Goal: Task Accomplishment & Management: Complete application form

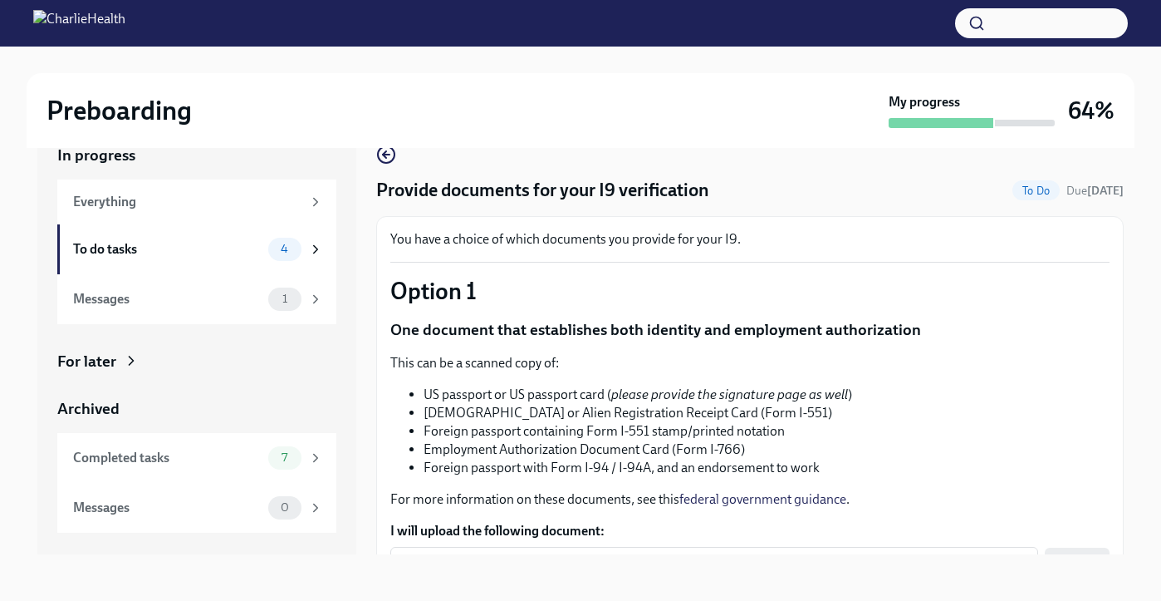
scroll to position [238, 0]
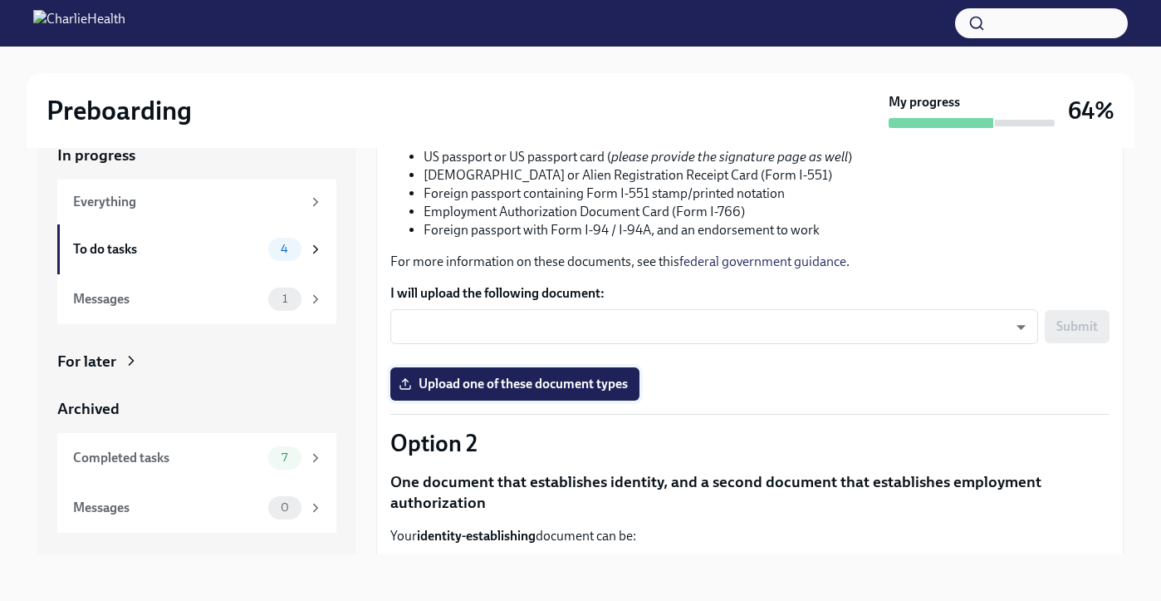
click at [561, 390] on span "Upload one of these document types" at bounding box center [515, 384] width 226 height 17
click at [0, 0] on input "Upload one of these document types" at bounding box center [0, 0] width 0 height 0
click at [600, 387] on span "Upload one of these document types" at bounding box center [515, 384] width 226 height 17
click at [0, 0] on input "Upload one of these document types" at bounding box center [0, 0] width 0 height 0
click at [602, 385] on span "Upload one of these document types" at bounding box center [515, 384] width 226 height 17
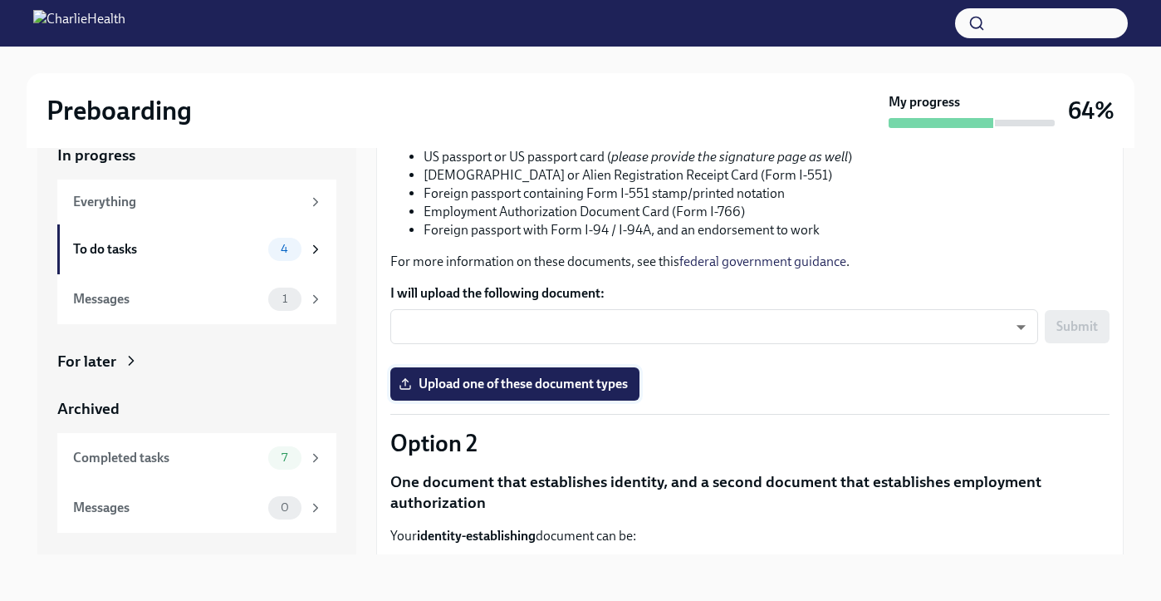
click at [0, 0] on input "Upload one of these document types" at bounding box center [0, 0] width 0 height 0
click at [523, 387] on span "Upload one of these document types" at bounding box center [515, 384] width 226 height 17
click at [0, 0] on input "Upload one of these document types" at bounding box center [0, 0] width 0 height 0
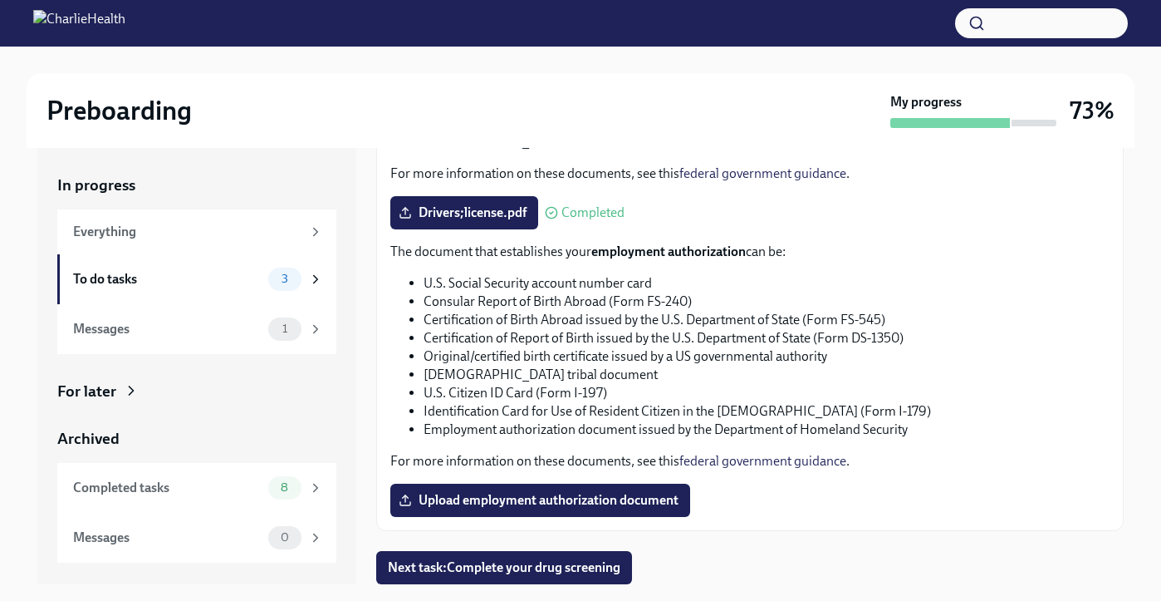
scroll to position [30, 0]
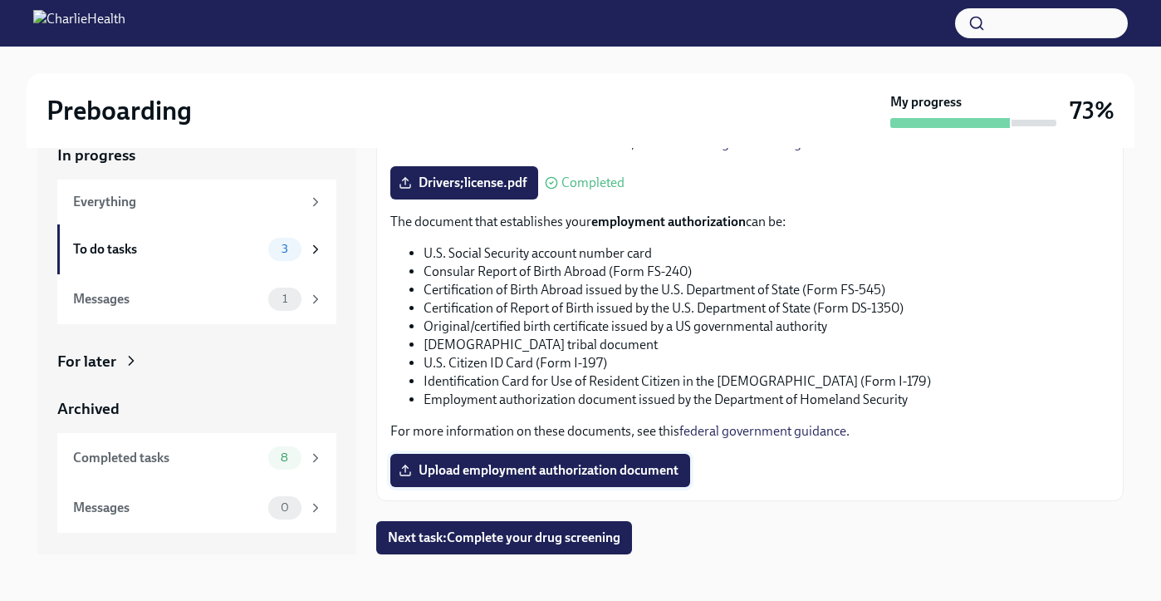
click at [583, 465] on span "Upload employment authorization document" at bounding box center [540, 470] width 277 height 17
click at [0, 0] on input "Upload employment authorization document" at bounding box center [0, 0] width 0 height 0
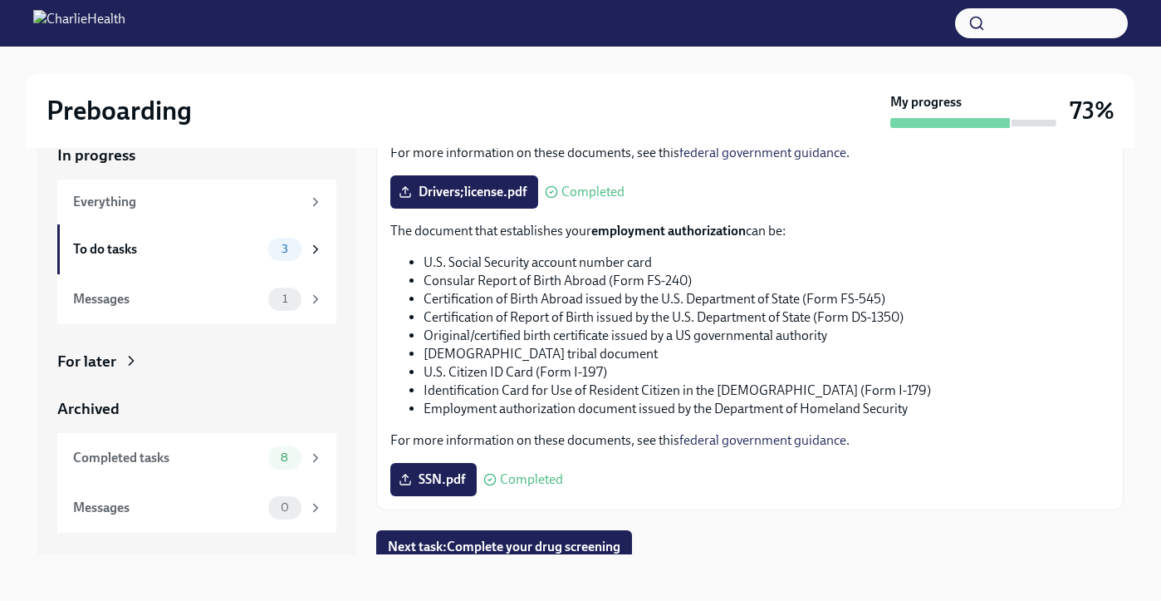
scroll to position [827, 0]
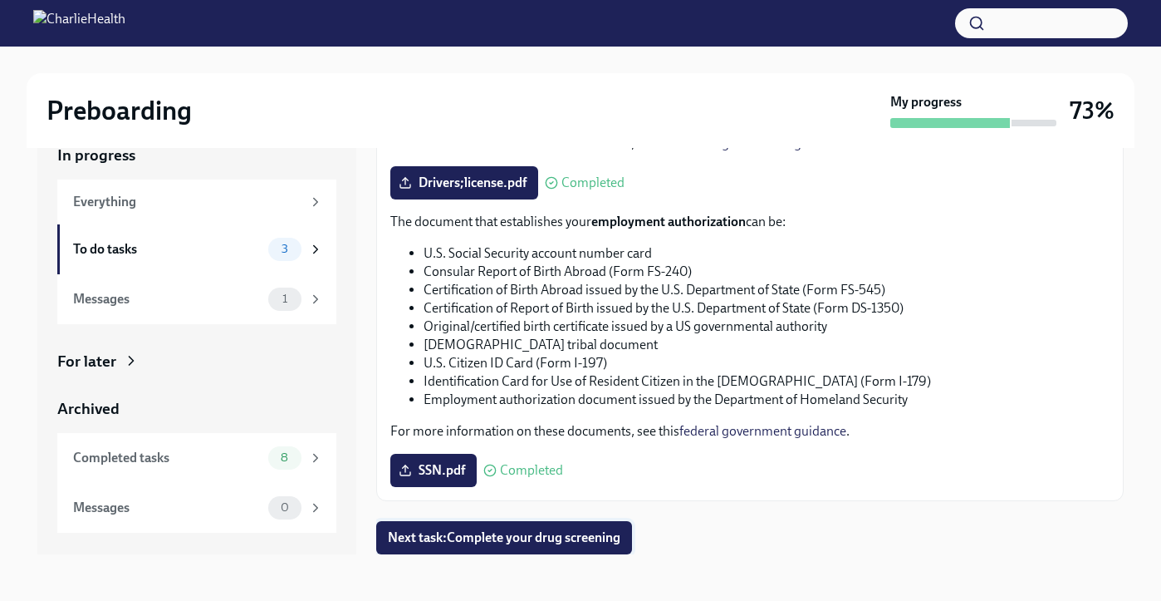
click at [588, 538] on span "Next task : Complete your drug screening" at bounding box center [504, 537] width 233 height 17
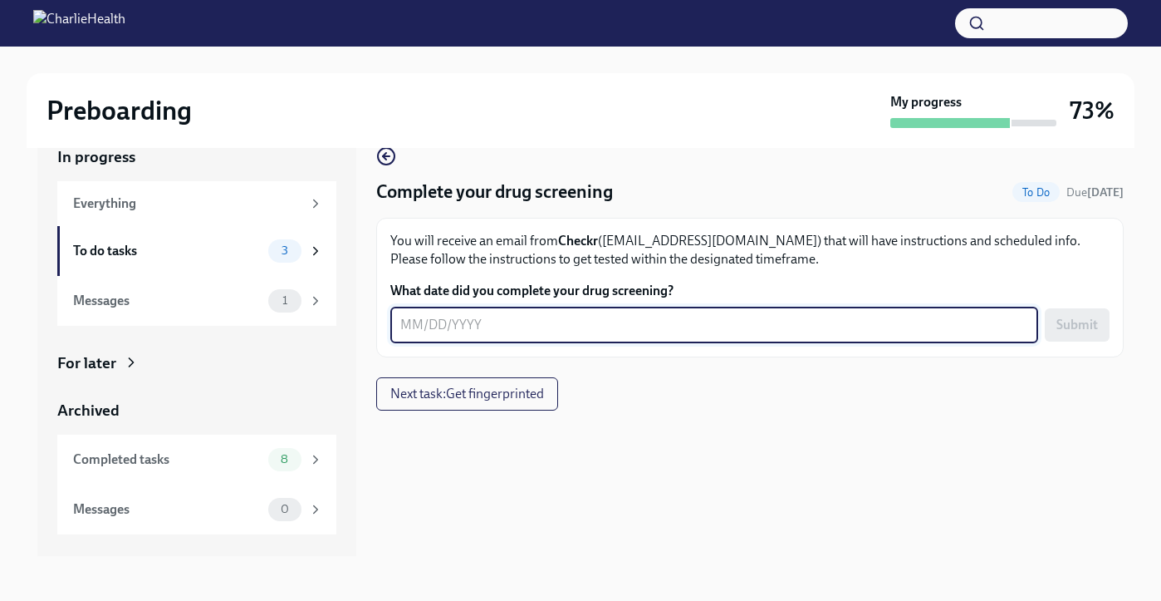
click at [575, 327] on textarea "What date did you complete your drug screening?" at bounding box center [714, 325] width 628 height 20
type textarea "[DATE]"
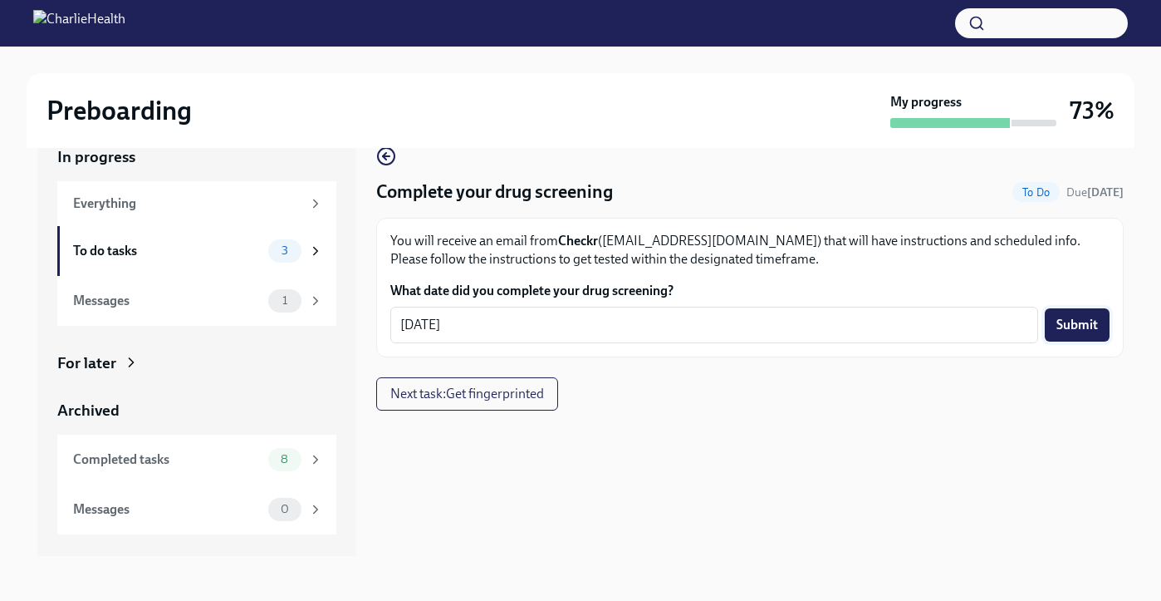
click at [1083, 321] on span "Submit" at bounding box center [1078, 325] width 42 height 17
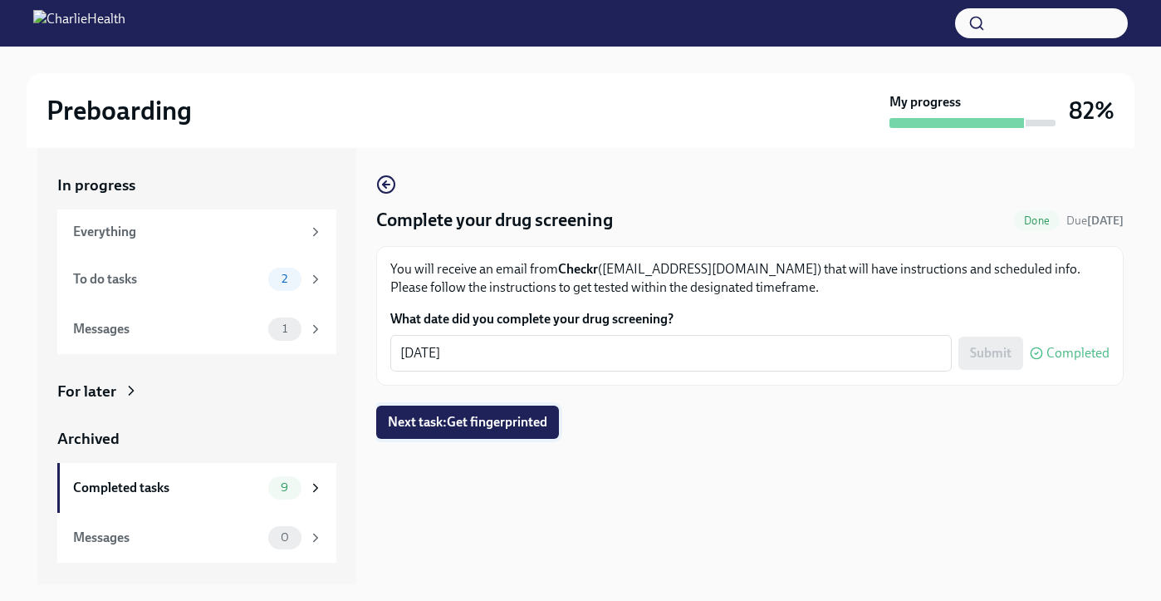
click at [533, 422] on span "Next task : Get fingerprinted" at bounding box center [468, 422] width 160 height 17
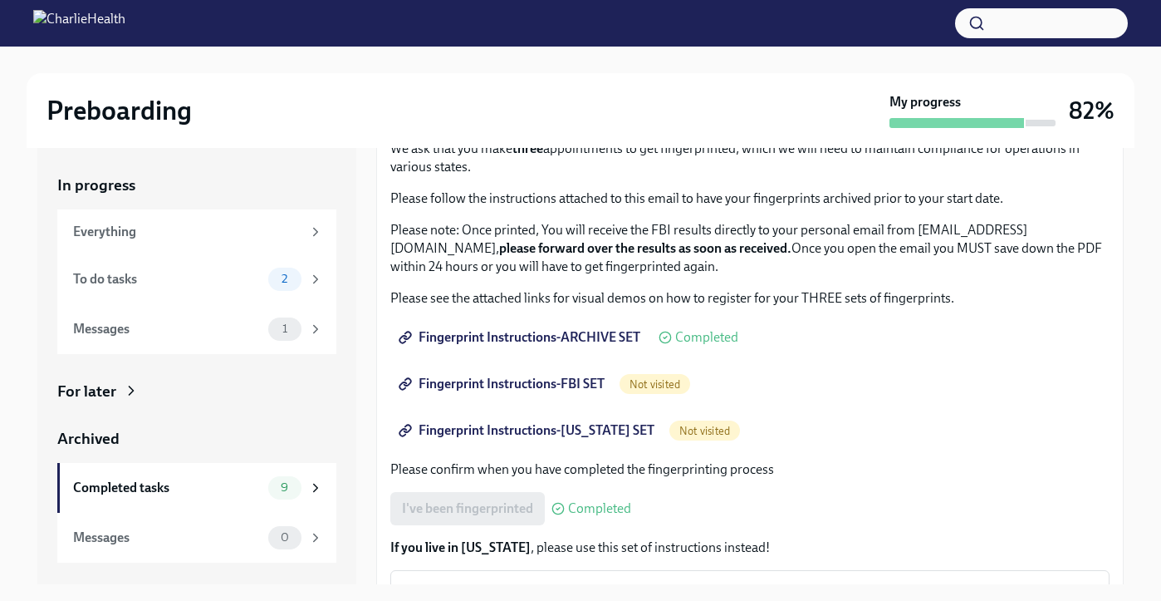
scroll to position [179, 0]
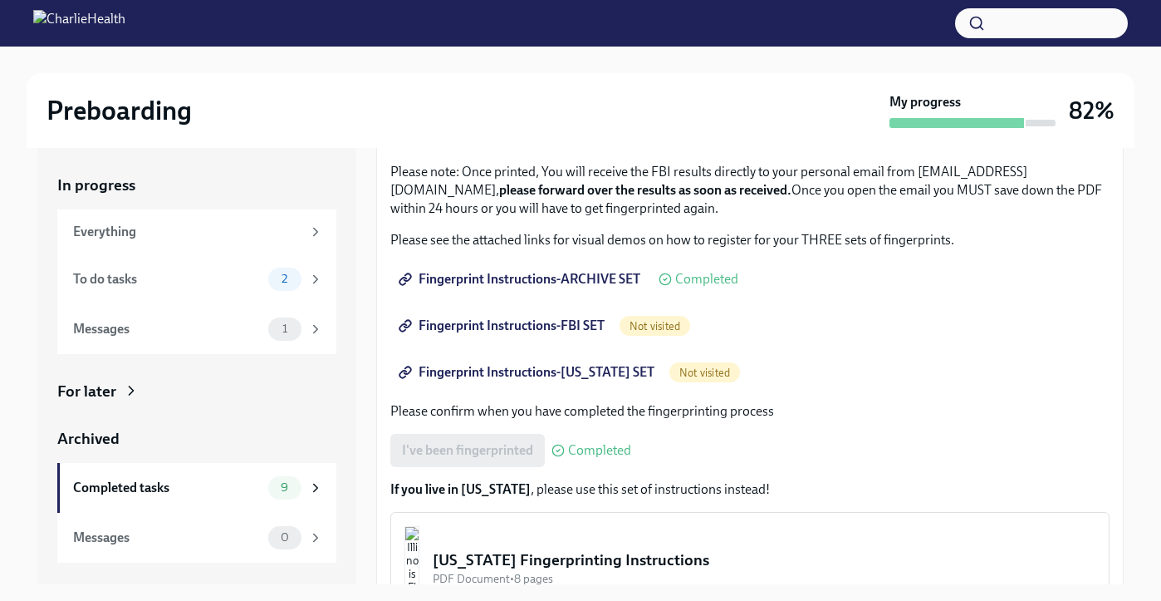
click at [538, 336] on link "Fingerprint Instructions-FBI SET" at bounding box center [503, 325] width 226 height 33
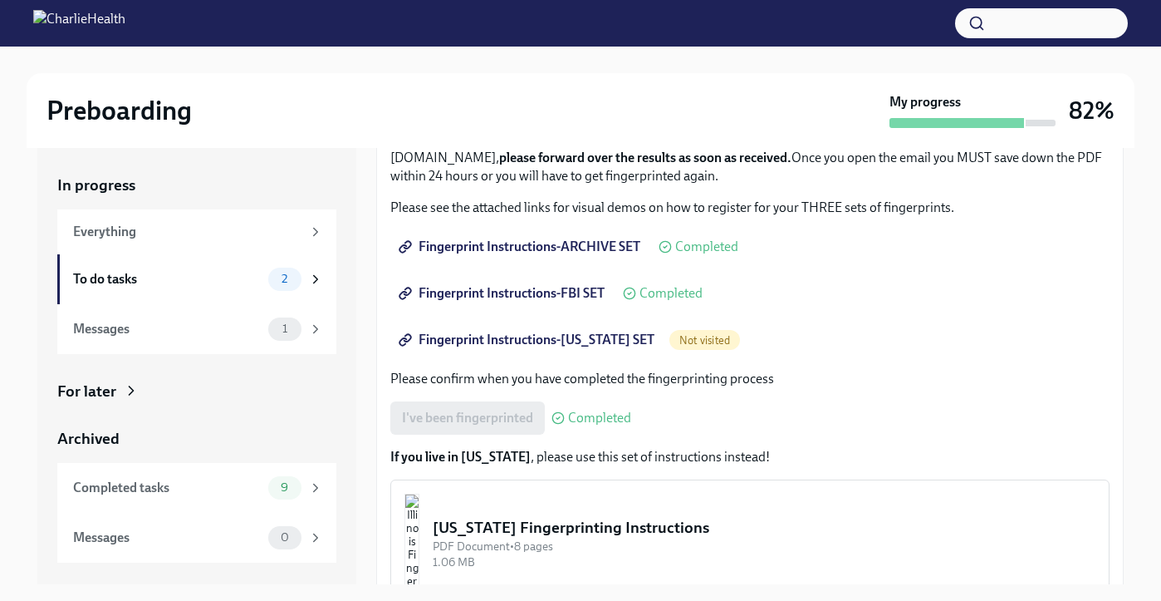
scroll to position [220, 0]
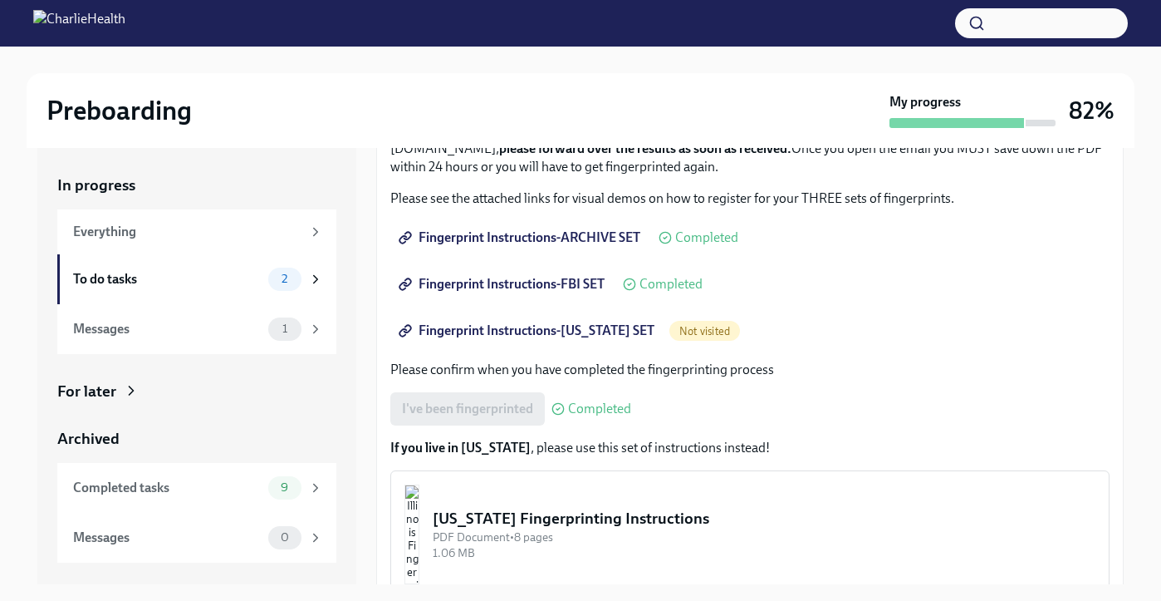
click at [570, 326] on span "Fingerprint Instructions-[US_STATE] SET" at bounding box center [528, 330] width 253 height 17
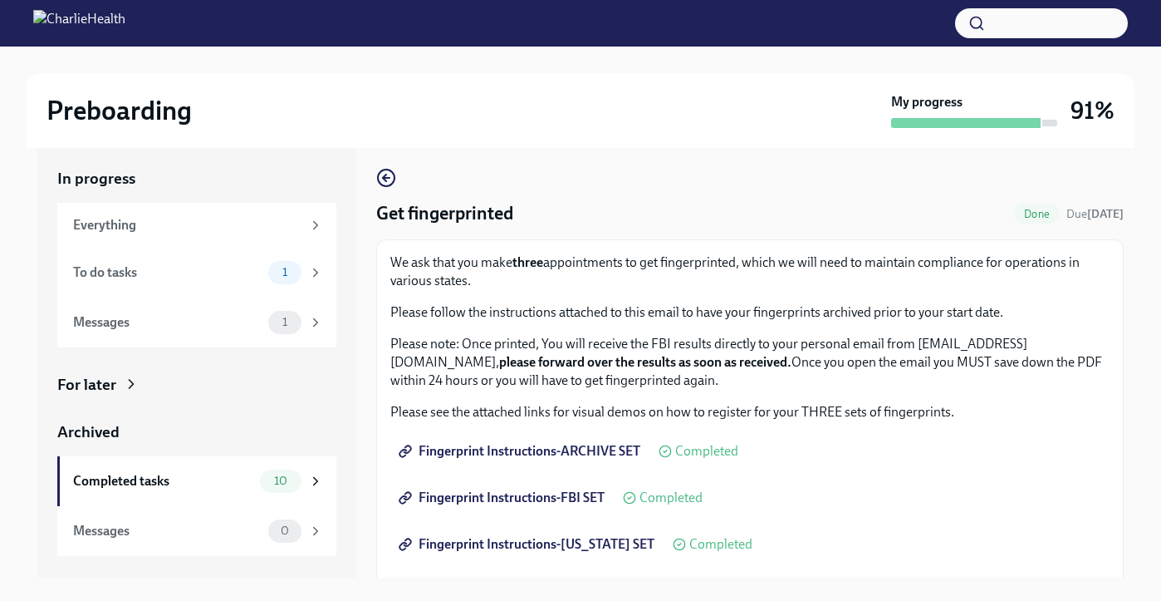
scroll to position [0, 0]
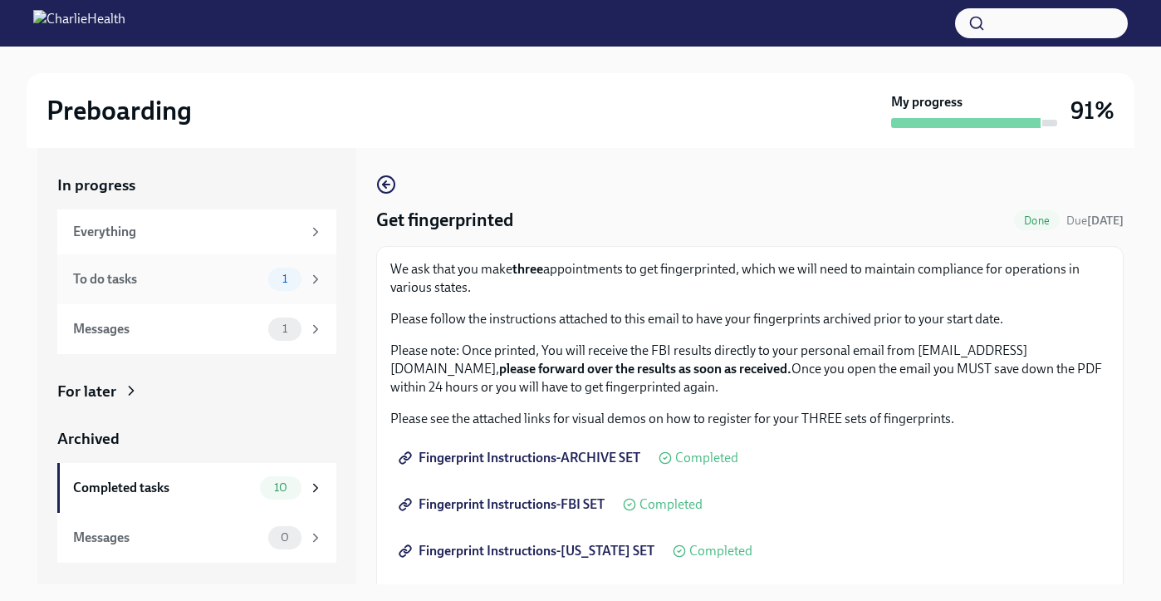
click at [135, 277] on div "To do tasks" at bounding box center [167, 279] width 189 height 18
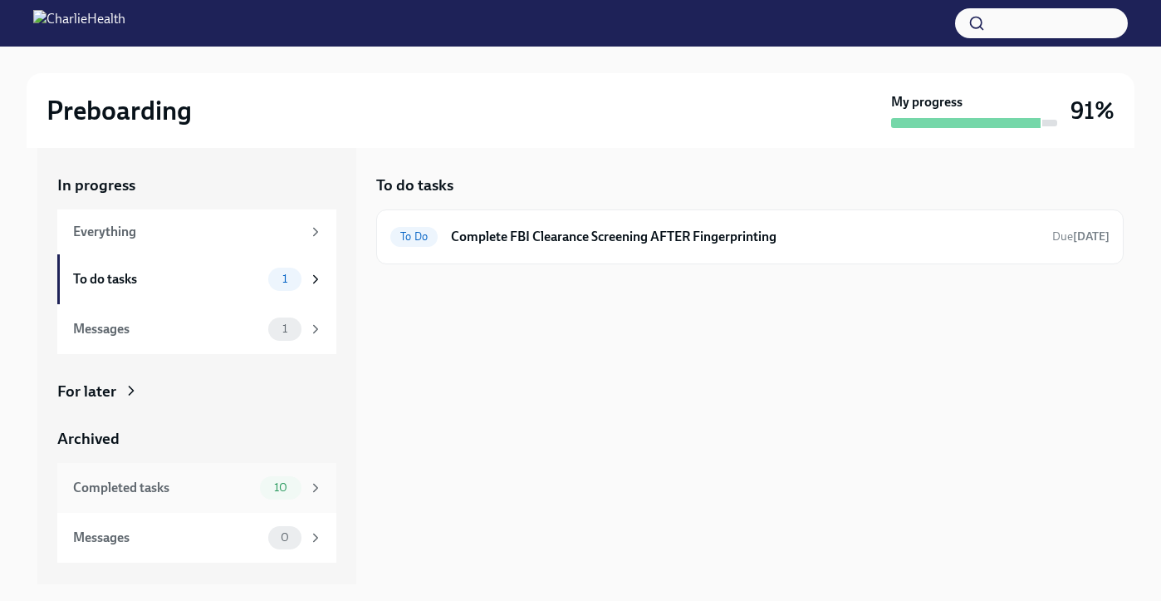
click at [176, 484] on div "Completed tasks" at bounding box center [163, 488] width 180 height 18
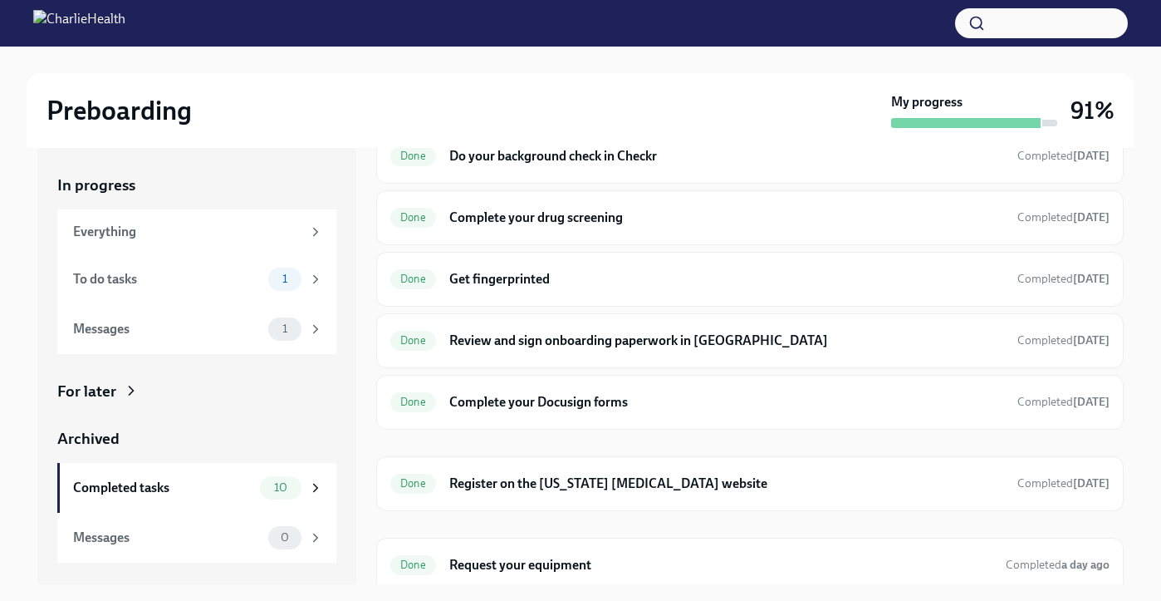
scroll to position [273, 0]
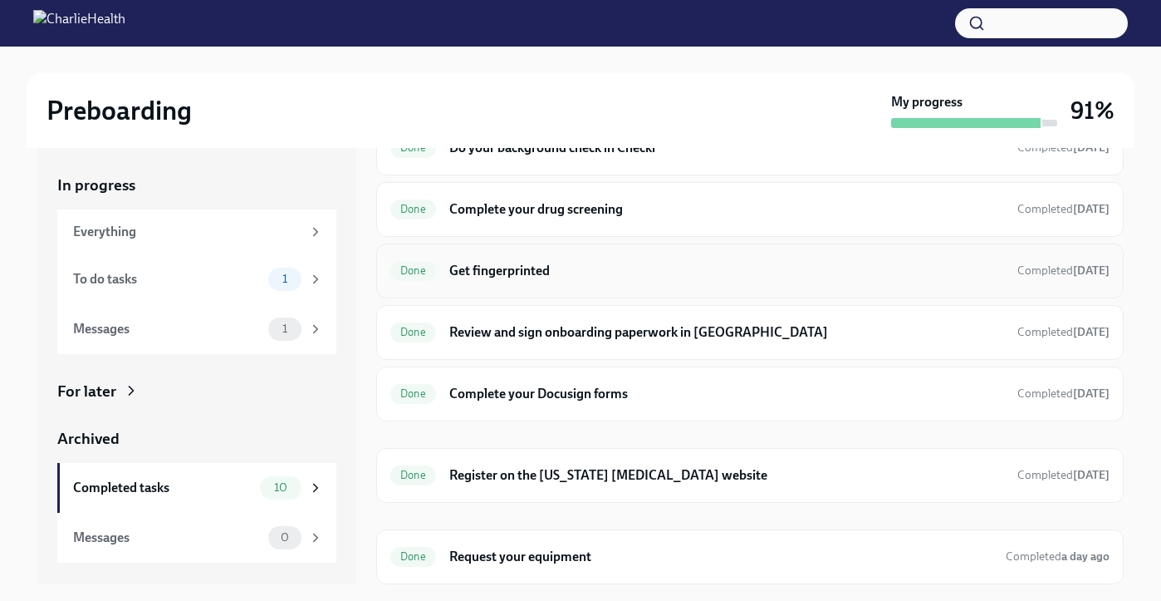
click at [587, 262] on div "Done Get fingerprinted Completed [DATE]" at bounding box center [749, 271] width 719 height 27
